Goal: Transaction & Acquisition: Purchase product/service

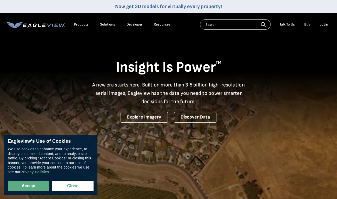
click at [325, 25] on div "Login" at bounding box center [324, 24] width 9 height 5
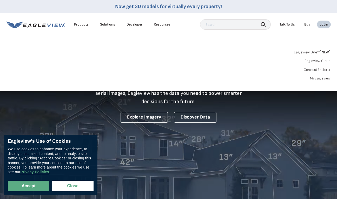
click at [318, 78] on link "MyEagleview" at bounding box center [320, 78] width 21 height 5
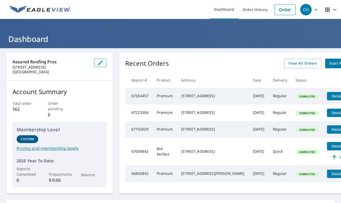
click at [329, 62] on span "Start New Order" at bounding box center [344, 63] width 30 height 6
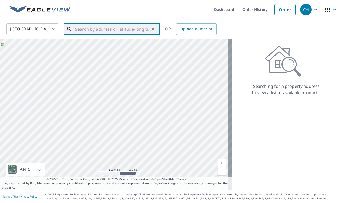
click at [89, 26] on input "text" at bounding box center [112, 29] width 74 height 15
paste input "[GEOGRAPHIC_DATA], [PERSON_NAME][GEOGRAPHIC_DATA]"
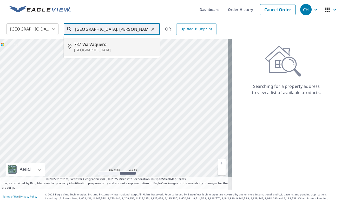
click at [88, 48] on p "[GEOGRAPHIC_DATA]" at bounding box center [115, 49] width 82 height 5
type input "[STREET_ADDRESS]"
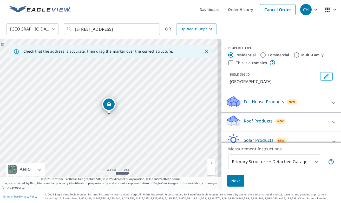
scroll to position [34, 0]
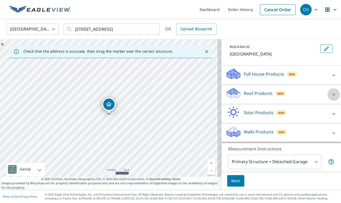
click at [331, 94] on icon at bounding box center [334, 94] width 6 height 6
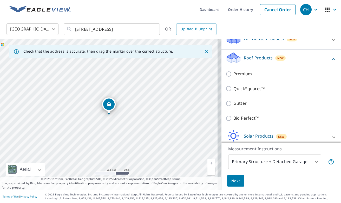
scroll to position [62, 0]
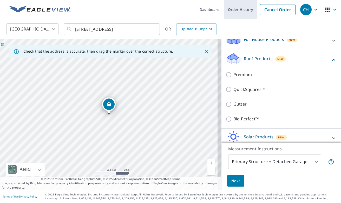
click at [240, 10] on link "Order History" at bounding box center [241, 9] width 34 height 19
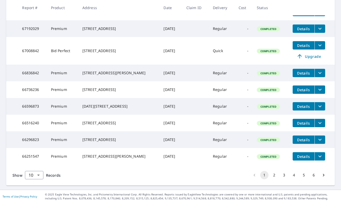
scroll to position [147, 0]
click at [271, 174] on button "2" at bounding box center [274, 175] width 8 height 8
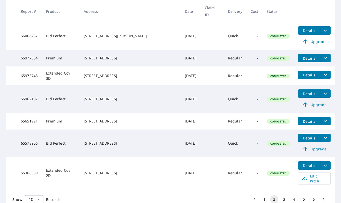
scroll to position [174, 0]
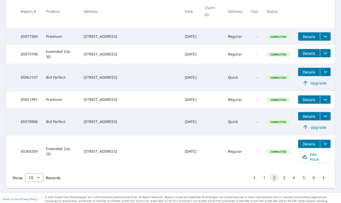
click at [303, 119] on span "Details" at bounding box center [309, 116] width 16 height 5
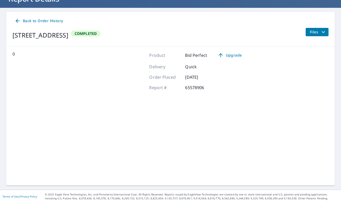
scroll to position [40, 0]
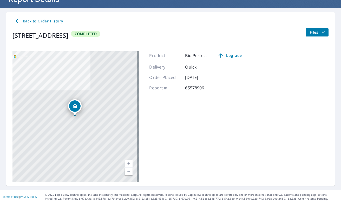
drag, startPoint x: 108, startPoint y: 35, endPoint x: 18, endPoint y: 34, distance: 90.2
click at [9, 31] on div "Back to Order History [STREET_ADDRESS] Completed Files" at bounding box center [170, 29] width 329 height 35
copy div "[STREET_ADDRESS]"
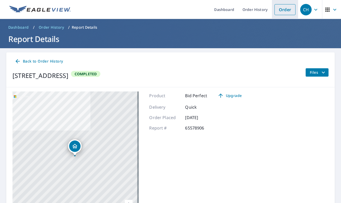
click at [275, 9] on link "Order" at bounding box center [285, 9] width 21 height 11
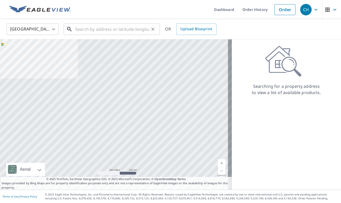
click at [80, 30] on input "text" at bounding box center [112, 29] width 74 height 15
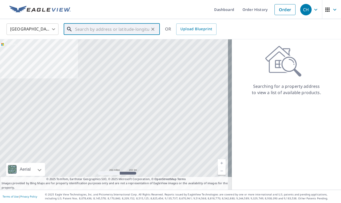
paste input "[GEOGRAPHIC_DATA], [PERSON_NAME][GEOGRAPHIC_DATA]"
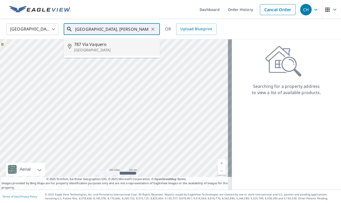
click at [91, 45] on span "787 Via Vaquero" at bounding box center [115, 44] width 82 height 6
type input "[STREET_ADDRESS]"
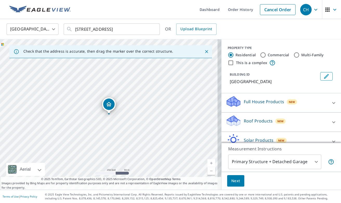
scroll to position [34, 0]
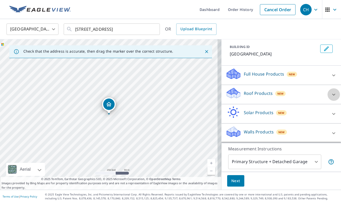
click at [331, 93] on icon at bounding box center [334, 94] width 6 height 6
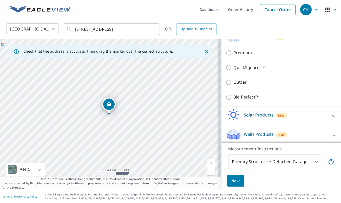
scroll to position [84, 0]
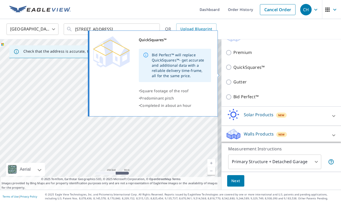
click at [226, 70] on input "QuickSquares™" at bounding box center [230, 67] width 8 height 6
checkbox input "true"
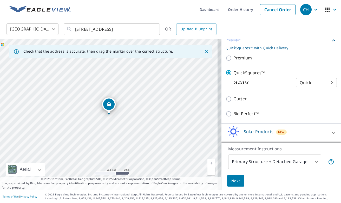
click at [323, 91] on body "CH CH Dashboard Order History Cancel Order CH [GEOGRAPHIC_DATA] [GEOGRAPHIC_DAT…" at bounding box center [170, 101] width 341 height 203
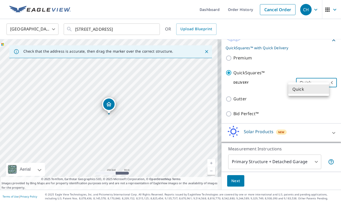
click at [324, 88] on li "Quick" at bounding box center [308, 88] width 41 height 9
click at [317, 99] on div "Gutter" at bounding box center [281, 98] width 111 height 15
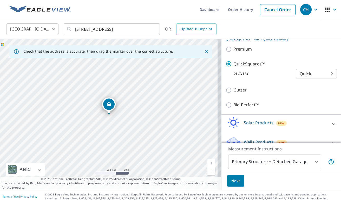
scroll to position [95, 0]
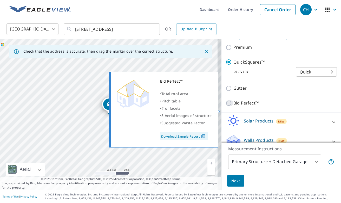
click at [226, 106] on input "Bid Perfect™" at bounding box center [230, 103] width 8 height 6
checkbox input "true"
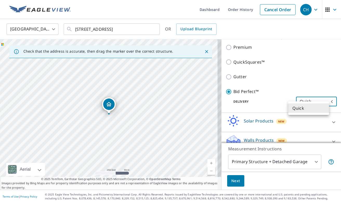
click at [325, 108] on body "CH CH Dashboard Order History Cancel Order CH [GEOGRAPHIC_DATA] [GEOGRAPHIC_DAT…" at bounding box center [170, 101] width 341 height 203
click at [224, 70] on div at bounding box center [170, 101] width 341 height 203
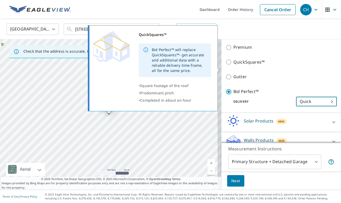
click at [226, 65] on input "QuickSquares™" at bounding box center [230, 62] width 8 height 6
checkbox input "true"
checkbox input "false"
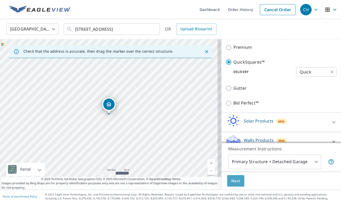
click at [232, 182] on span "Next" at bounding box center [235, 180] width 9 height 6
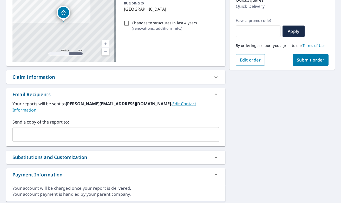
scroll to position [83, 0]
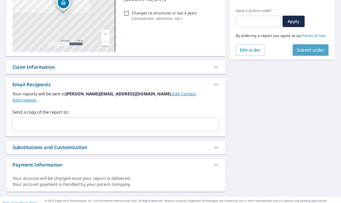
click at [297, 51] on span "Submit order" at bounding box center [311, 50] width 28 height 6
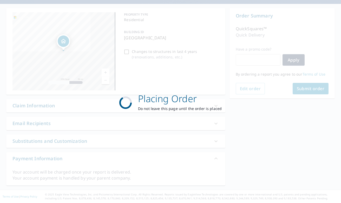
scroll to position [44, 0]
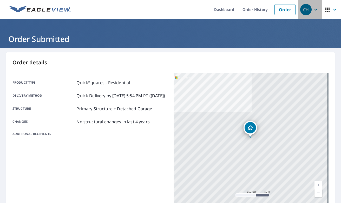
click at [314, 9] on icon "button" at bounding box center [315, 10] width 3 height 2
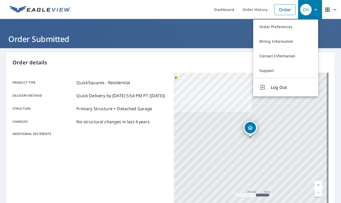
click at [275, 88] on span "Log Out" at bounding box center [291, 87] width 41 height 6
